Goal: Task Accomplishment & Management: Use online tool/utility

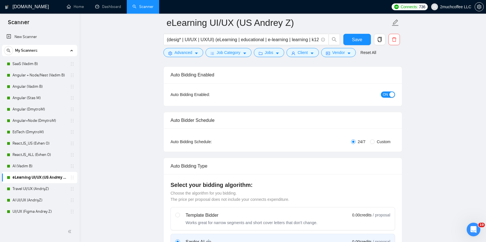
scroll to position [106, 0]
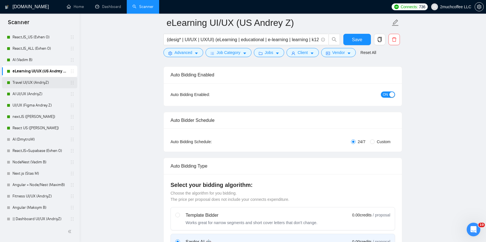
click at [38, 79] on link "Travel UI/UX (AndriyZ)" at bounding box center [40, 82] width 54 height 11
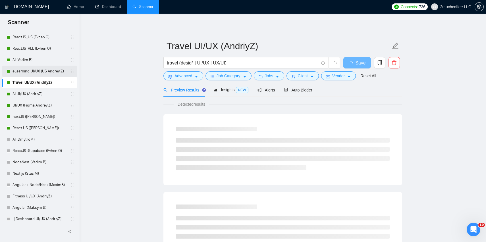
click at [31, 70] on link "eLearning UI/UX (US Andrey Z)" at bounding box center [40, 71] width 54 height 11
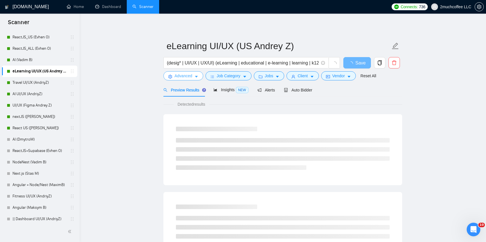
click at [195, 75] on icon "caret-down" at bounding box center [196, 77] width 4 height 4
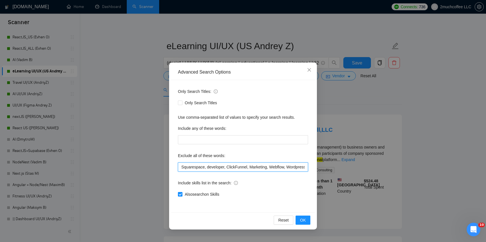
click at [182, 168] on input "Squarespace, developer, ClickFunnel, Marketing, Webflow, Wordpress, Shopify, Wo…" at bounding box center [243, 167] width 130 height 9
drag, startPoint x: 190, startPoint y: 168, endPoint x: 170, endPoint y: 168, distance: 19.6
click at [170, 168] on div "Advanced Search Options Only Search Titles: Only Search Titles Use comma-separa…" at bounding box center [243, 146] width 148 height 167
type input "wix, Squarespace, developer, ClickFunnel, Marketing, Webflow, Wordpress, Shopif…"
click at [303, 219] on span "OK" at bounding box center [303, 220] width 6 height 6
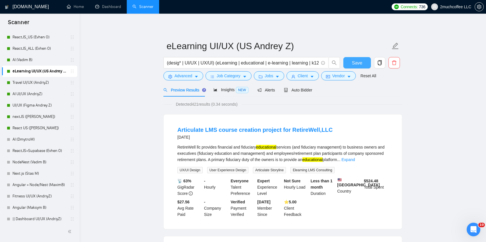
click at [359, 58] on button "Save" at bounding box center [357, 62] width 28 height 11
click at [40, 82] on link "Travel UI/UX (AndriyZ)" at bounding box center [40, 82] width 54 height 11
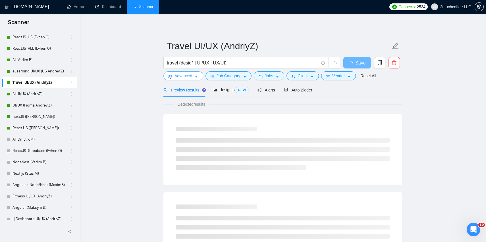
click at [200, 77] on button "Advanced" at bounding box center [183, 75] width 40 height 9
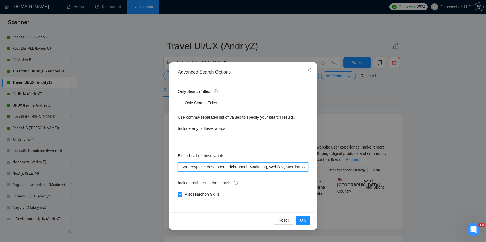
click at [181, 168] on input "Squarespace, developer, ClickFunnel, Marketing, Webflow, Wordpress, Shopify, Wo…" at bounding box center [243, 167] width 130 height 9
paste input "wix,"
type input "wix, Squarespace, developer, ClickFunnel, Marketing, Webflow, Wordpress, Shopif…"
click at [307, 222] on button "OK" at bounding box center [303, 220] width 15 height 9
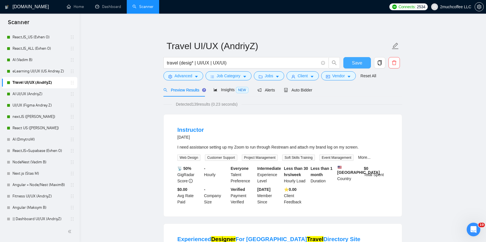
click at [358, 64] on span "Save" at bounding box center [357, 62] width 10 height 7
